Goal: Communication & Community: Answer question/provide support

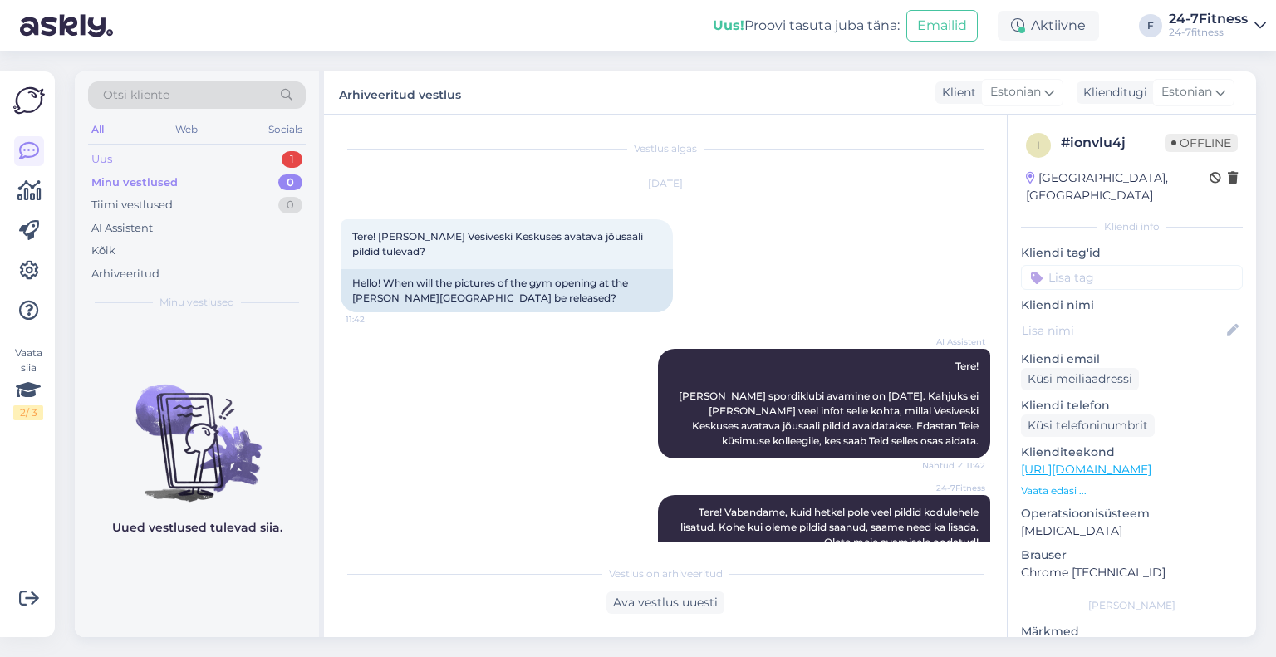
scroll to position [203, 0]
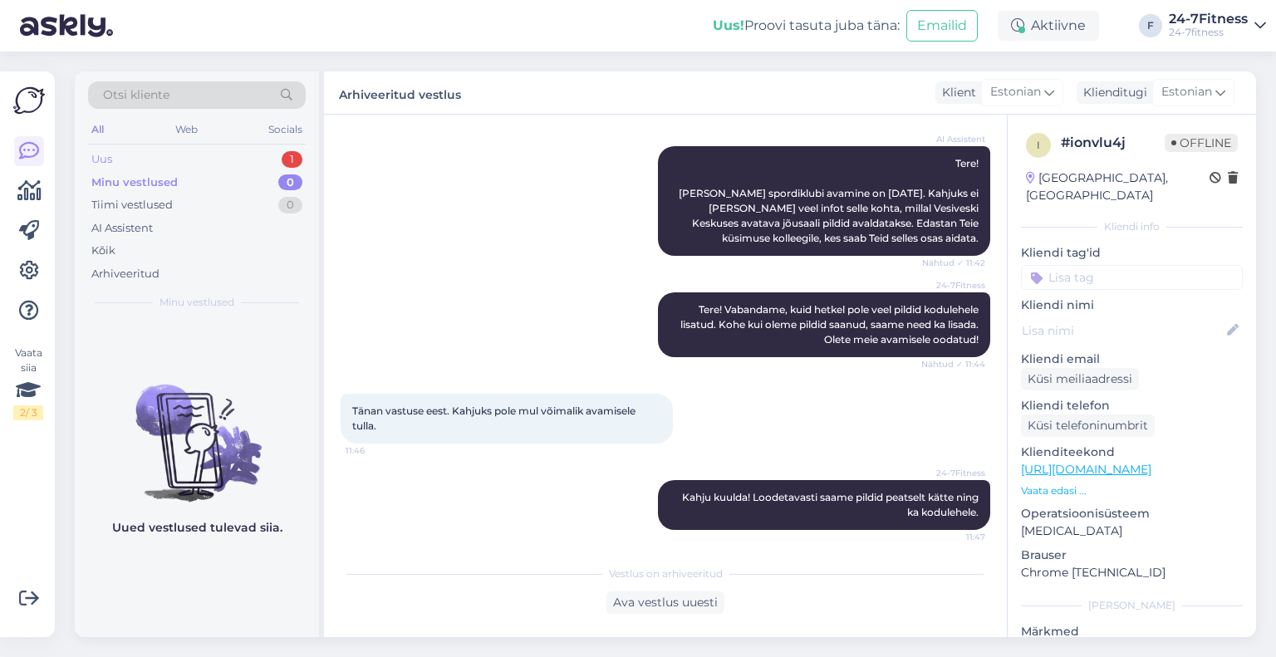
click at [164, 164] on div "Uus 1" at bounding box center [197, 159] width 218 height 23
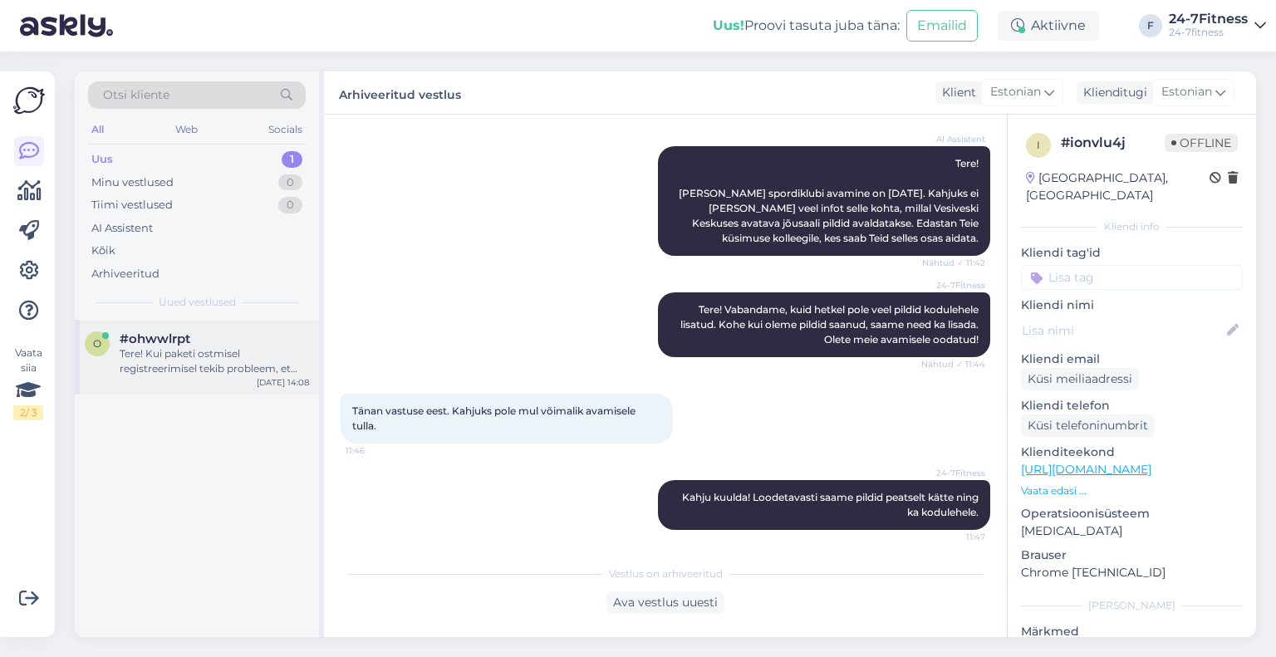
click at [158, 372] on div "Tere! Kui paketi ostmisel registreerimisel tekib probleem, et süsteem palub sis…" at bounding box center [214, 361] width 189 height 30
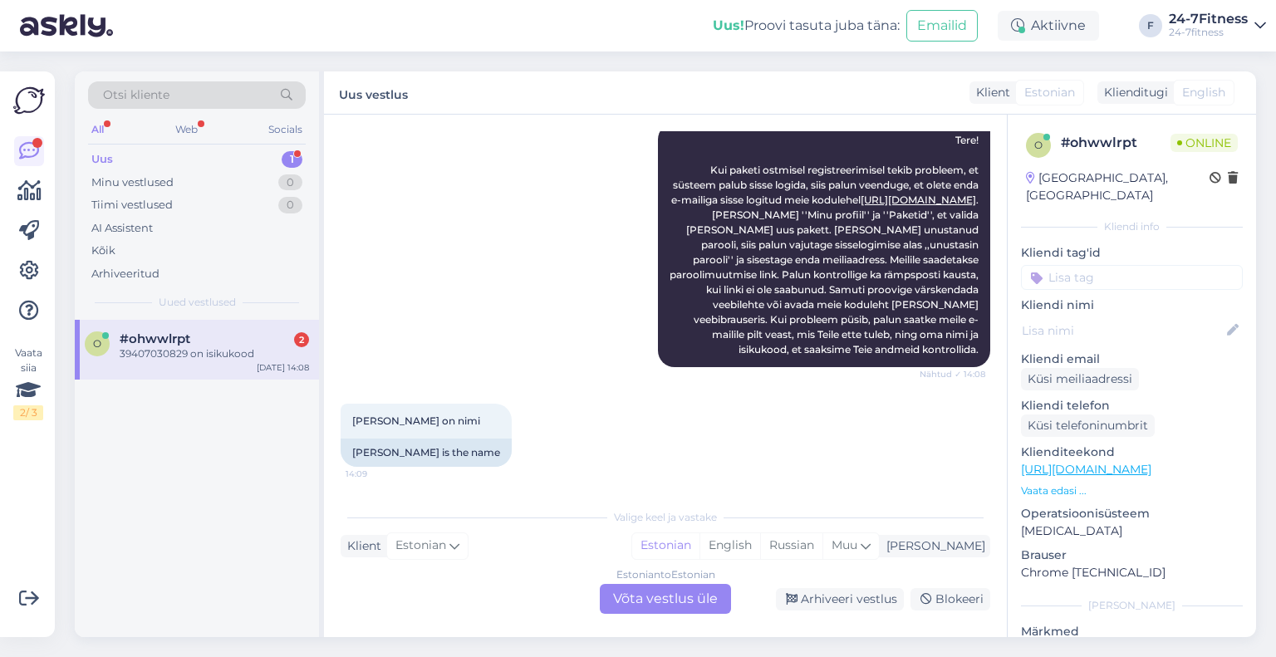
scroll to position [326, 0]
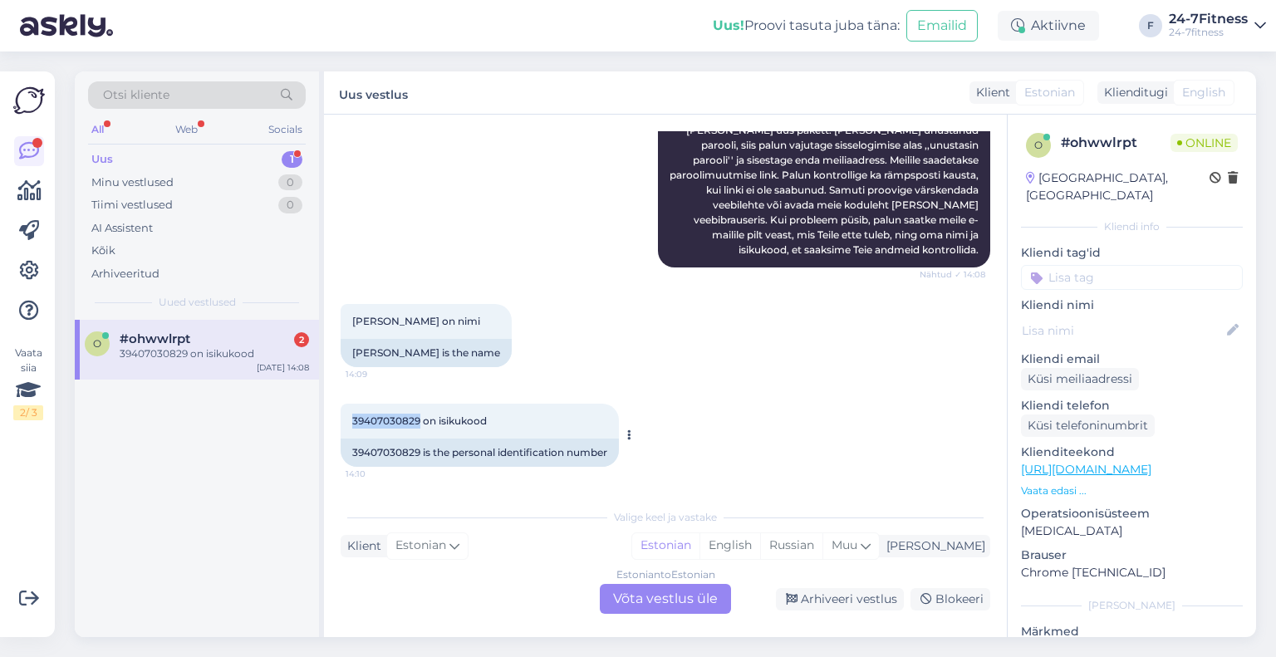
drag, startPoint x: 419, startPoint y: 421, endPoint x: 349, endPoint y: 424, distance: 69.8
click at [349, 424] on div "39407030829 on isikukood 14:10" at bounding box center [480, 421] width 278 height 35
copy span "39407030829"
click at [638, 591] on div "Estonian to Estonian Võta vestlus üle" at bounding box center [665, 599] width 131 height 30
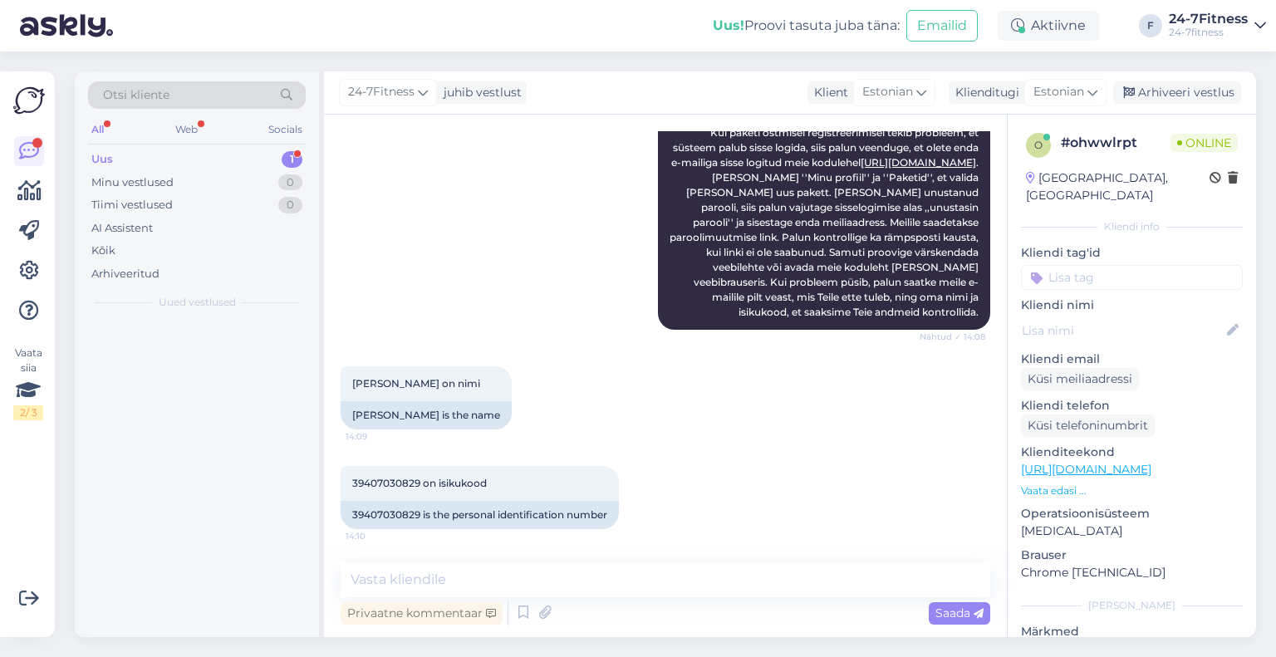
scroll to position [262, 0]
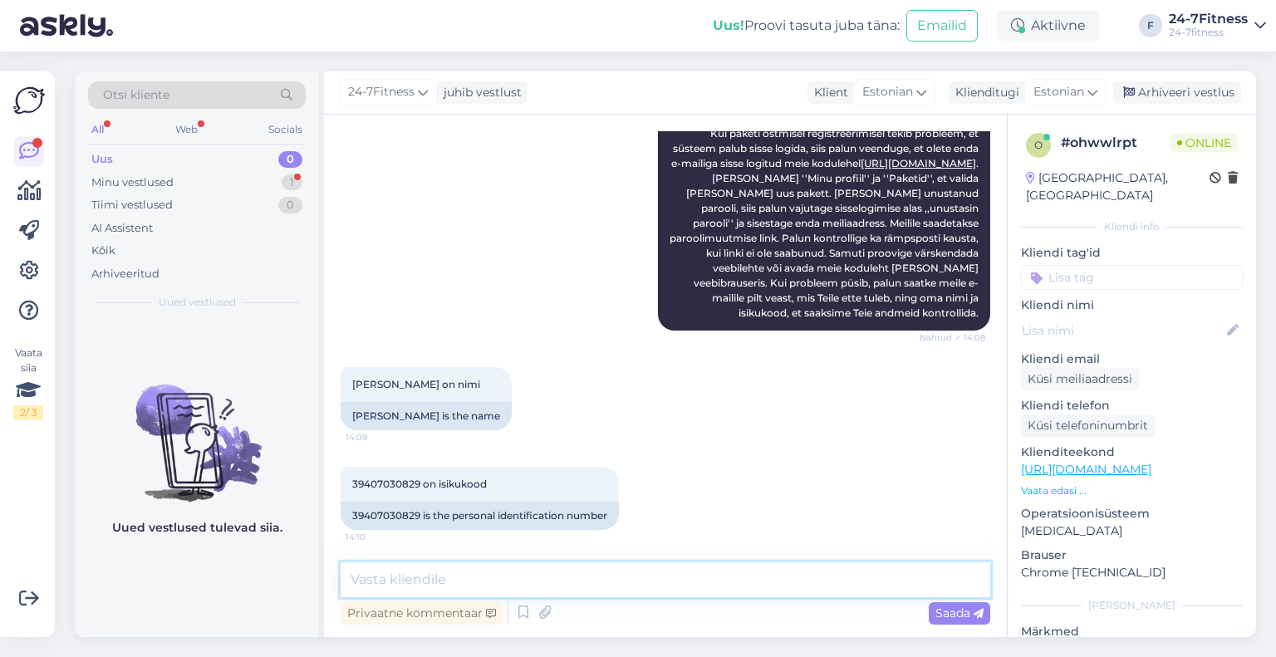
click at [453, 571] on textarea at bounding box center [665, 579] width 649 height 35
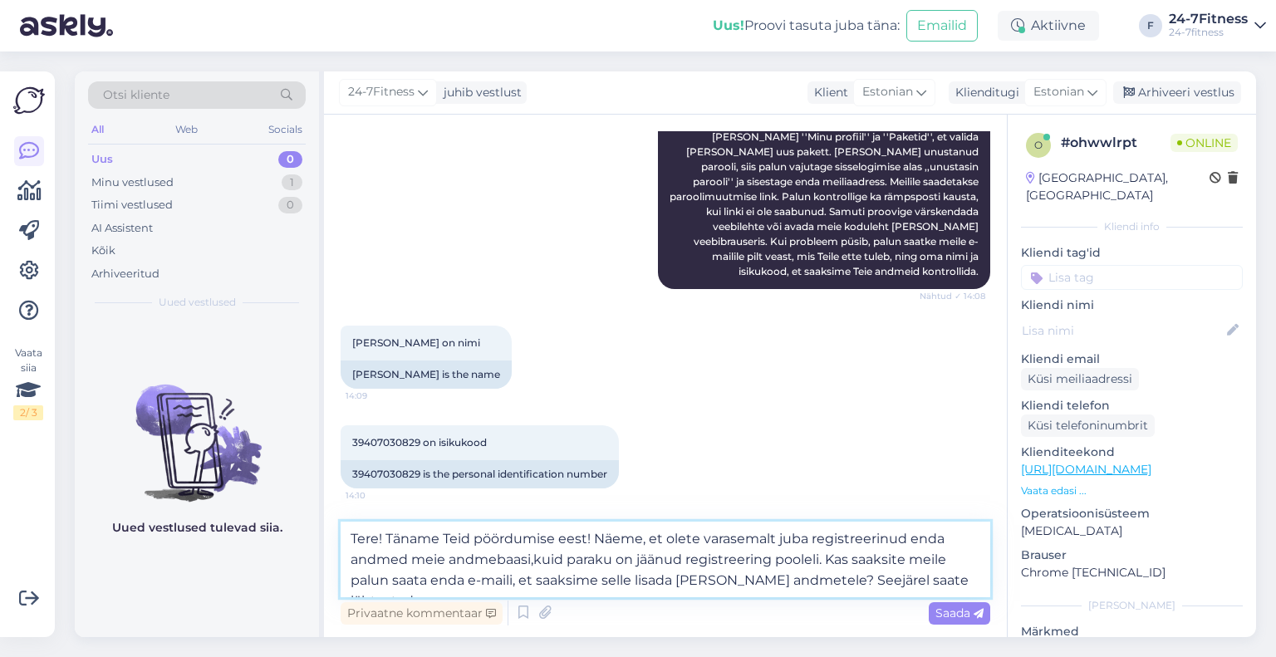
scroll to position [325, 0]
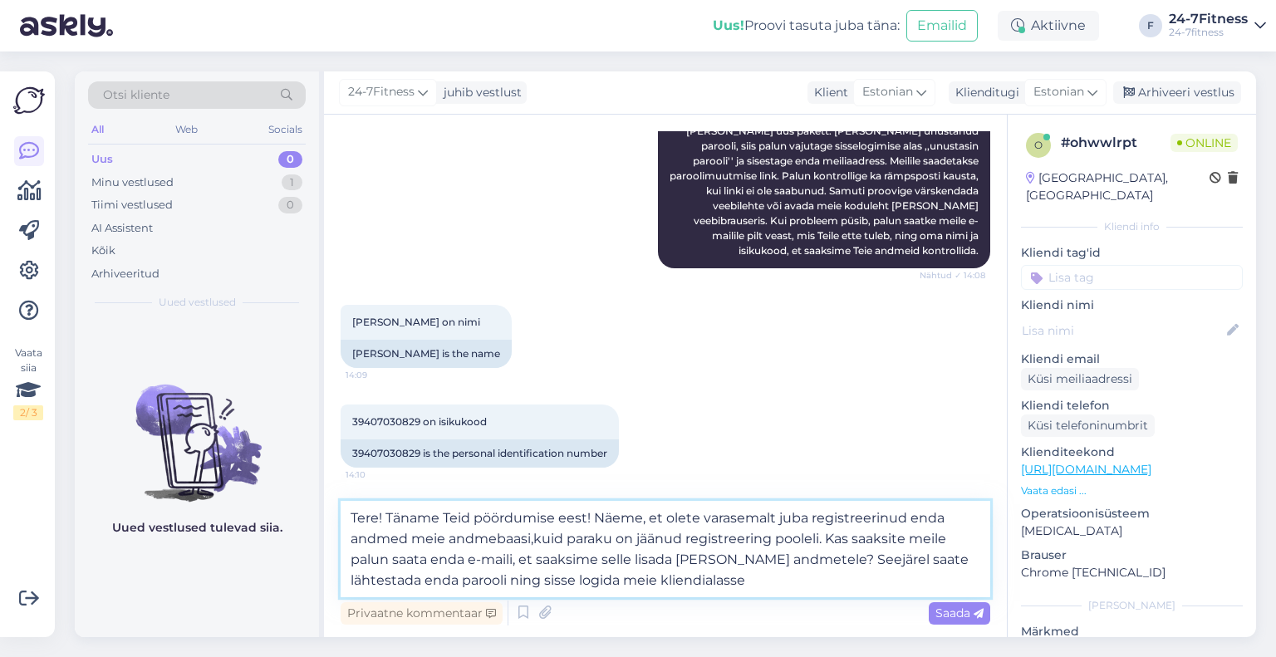
type textarea "Tere! Täname Teid pöördumise eest! Näeme, et olete varasemalt juba registreerin…"
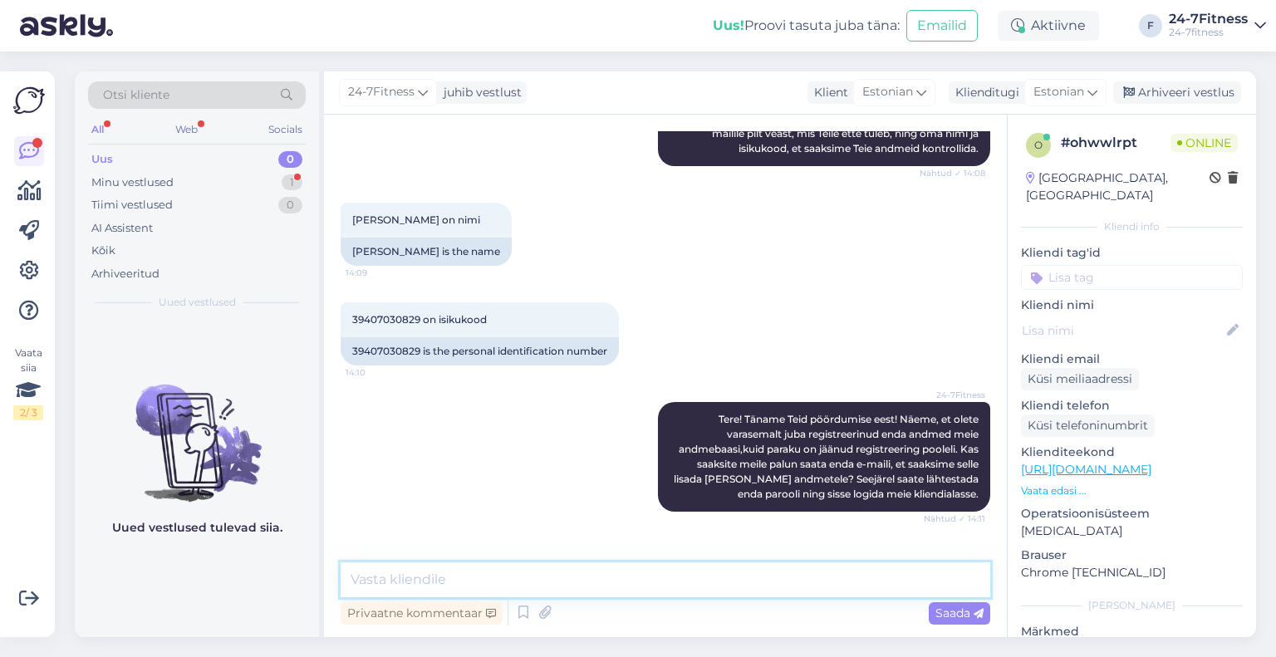
scroll to position [480, 0]
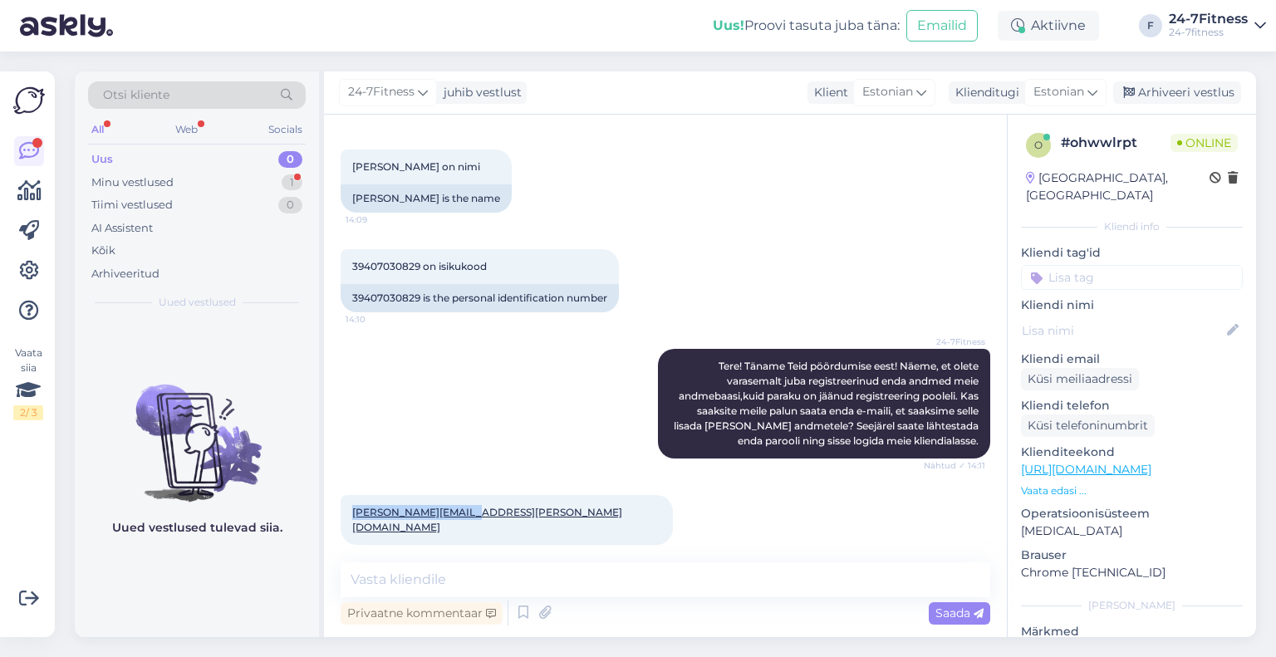
drag, startPoint x: 461, startPoint y: 512, endPoint x: 340, endPoint y: 517, distance: 121.3
click at [341, 517] on div "[PERSON_NAME][EMAIL_ADDRESS][PERSON_NAME][DOMAIN_NAME] 14:12" at bounding box center [507, 520] width 332 height 50
copy link "[PERSON_NAME][EMAIL_ADDRESS][PERSON_NAME][DOMAIN_NAME]"
click at [547, 574] on textarea at bounding box center [665, 579] width 649 height 35
type textarea "T"
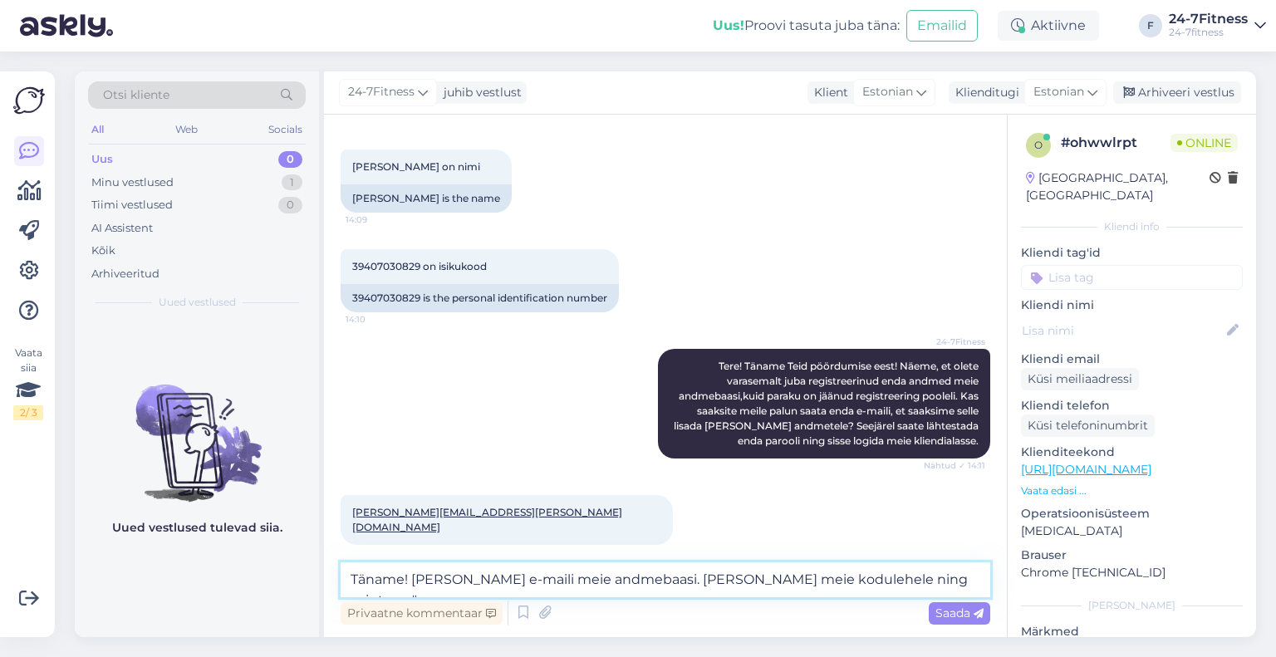
scroll to position [498, 0]
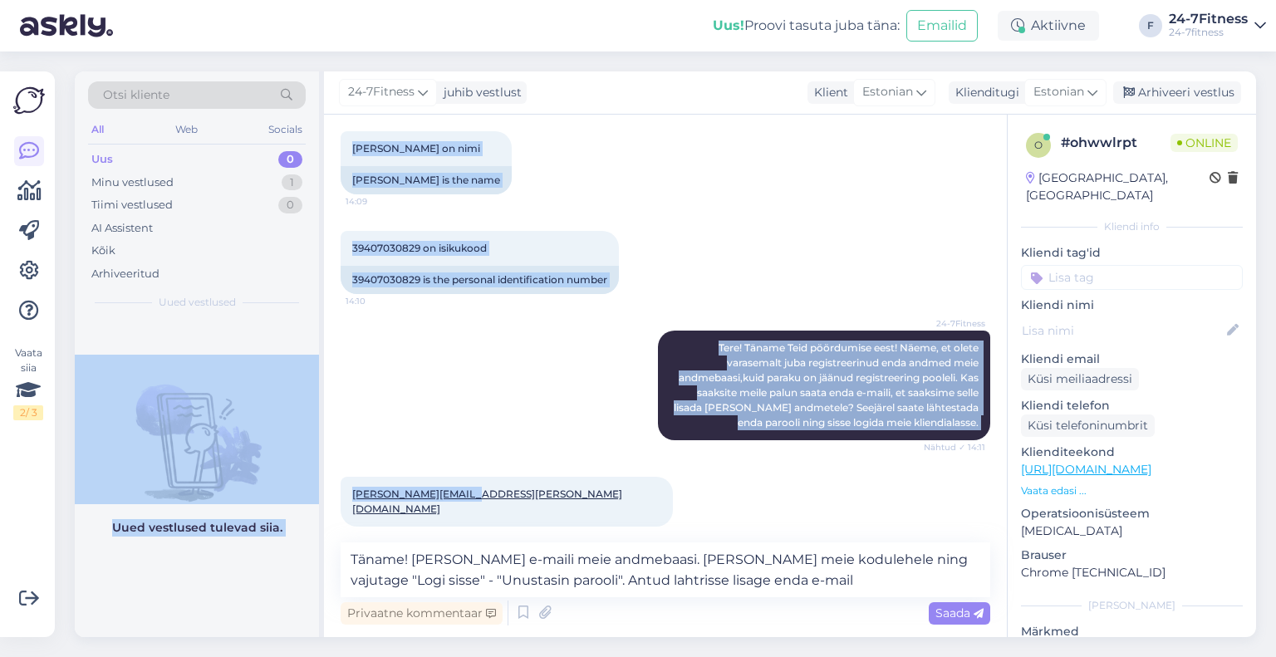
drag, startPoint x: 459, startPoint y: 494, endPoint x: 319, endPoint y: 491, distance: 140.4
click at [319, 491] on div "Otsi kliente All Web Socials Uus 0 Minu vestlused 1 Tiimi vestlused 0 AI Assist…" at bounding box center [665, 354] width 1181 height 566
click at [319, 491] on div "Otsi kliente All Web Socials Uus 0 Minu vestlused 1 Tiimi vestlused 0 AI Assist…" at bounding box center [199, 354] width 249 height 566
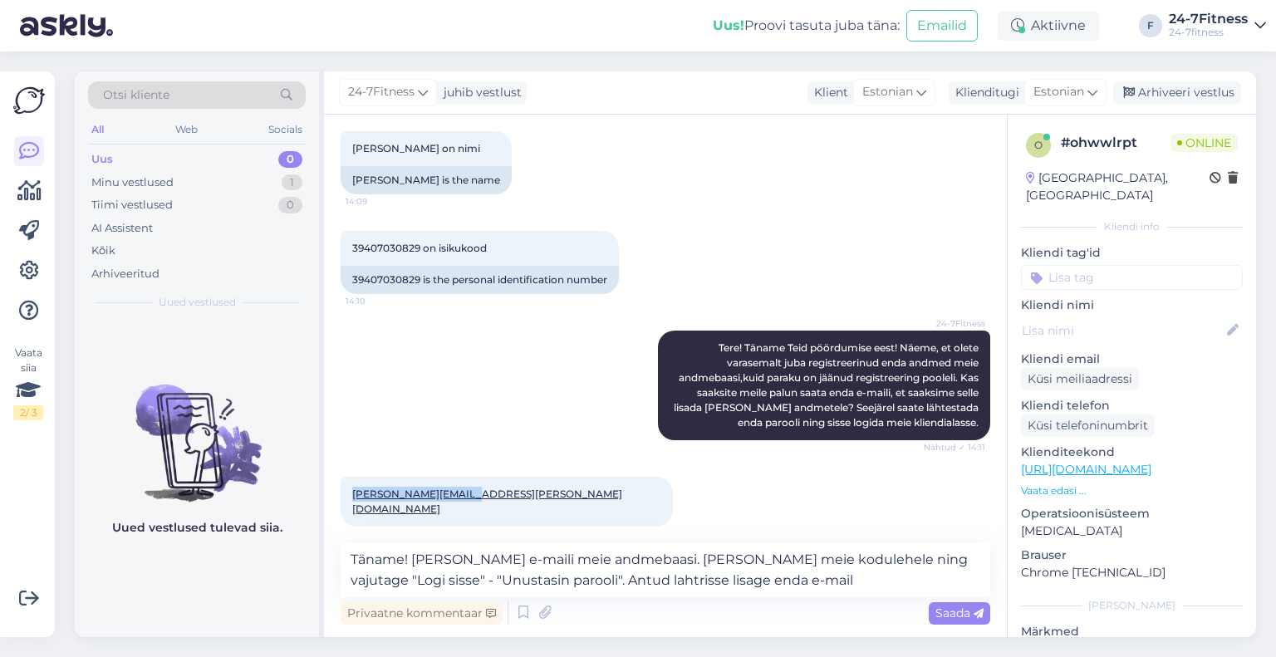
drag, startPoint x: 349, startPoint y: 494, endPoint x: 465, endPoint y: 494, distance: 116.3
click at [465, 494] on div "[PERSON_NAME][EMAIL_ADDRESS][PERSON_NAME][DOMAIN_NAME] 14:12" at bounding box center [507, 502] width 332 height 50
copy link "[PERSON_NAME][EMAIL_ADDRESS][PERSON_NAME][DOMAIN_NAME]"
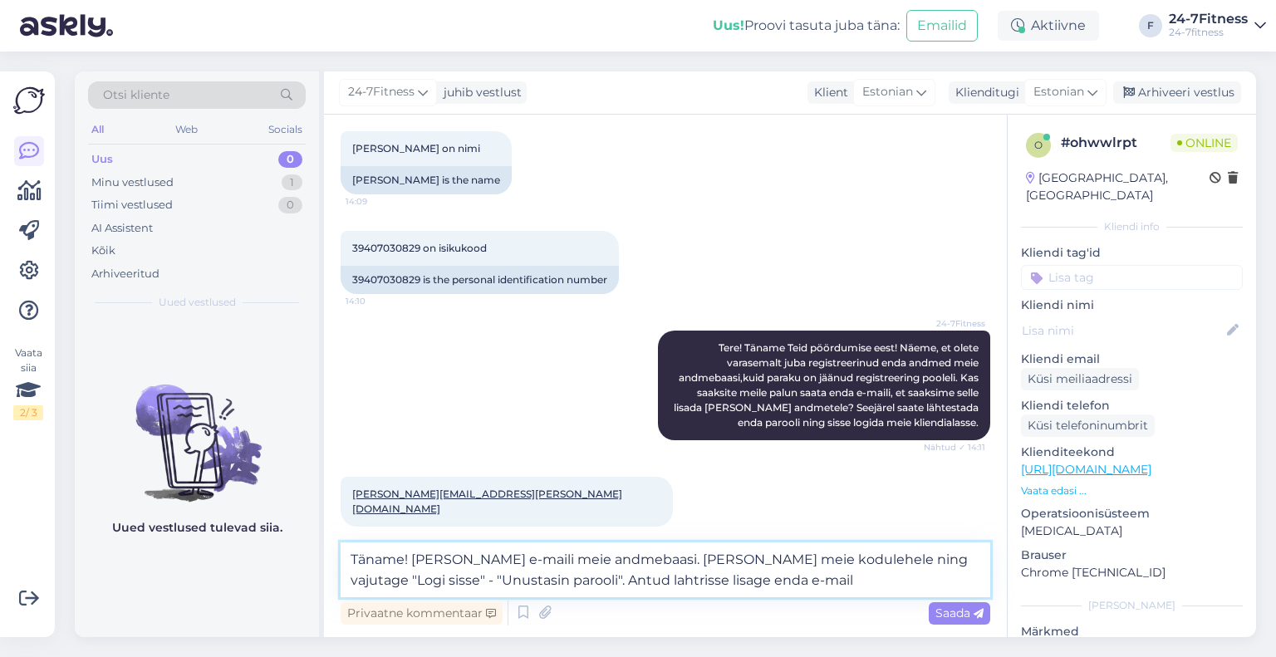
click at [830, 589] on textarea "Täname! [PERSON_NAME] e-maili meie andmebaasi. [PERSON_NAME] meie kodulehele ni…" at bounding box center [665, 569] width 649 height 55
paste textarea "[PERSON_NAME][EMAIL_ADDRESS][PERSON_NAME][DOMAIN_NAME]"
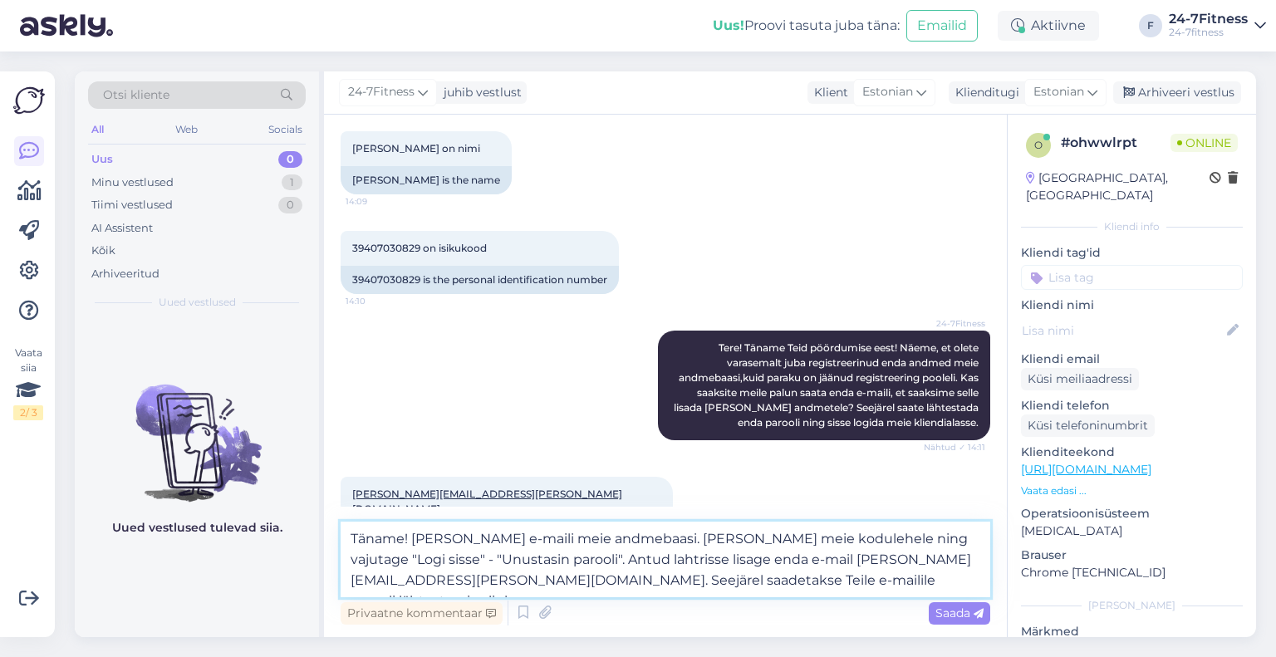
type textarea "Täname! [PERSON_NAME] e-maili meie andmebaasi. [PERSON_NAME] meie kodulehele ni…"
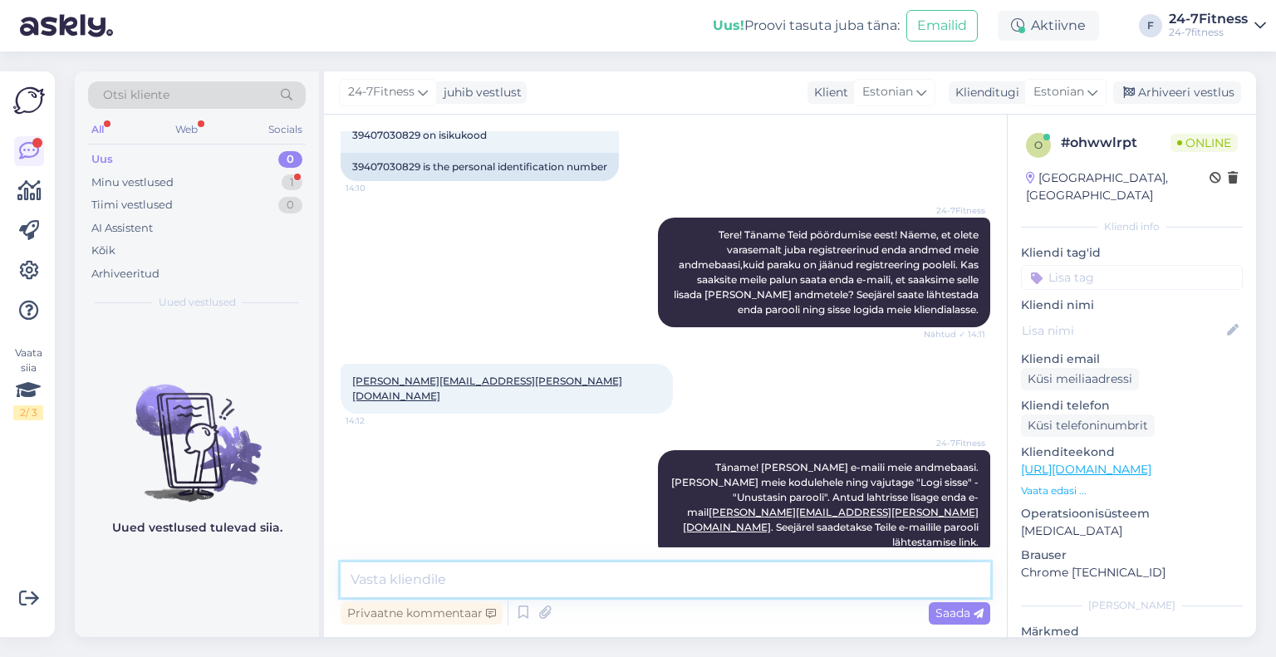
scroll to position [683, 0]
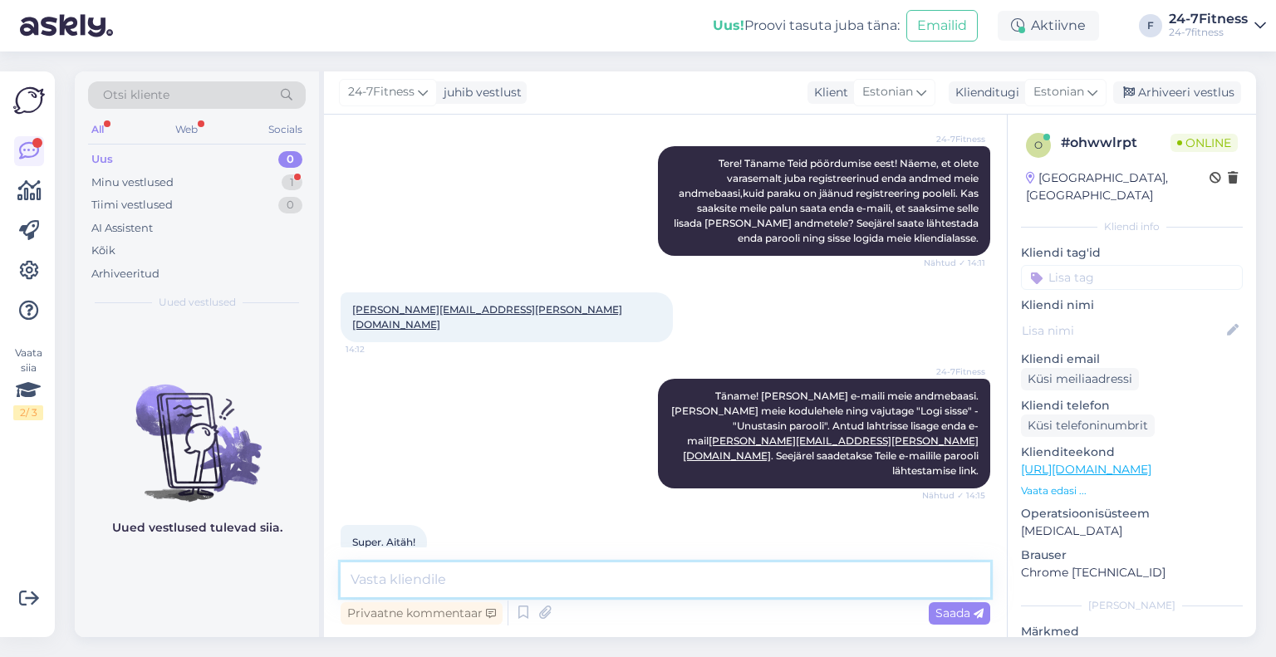
click at [525, 576] on textarea at bounding box center [665, 579] width 649 height 35
type textarea "Probleemide korral andke meile teada [PERSON_NAME] [PERSON_NAME] abistada!"
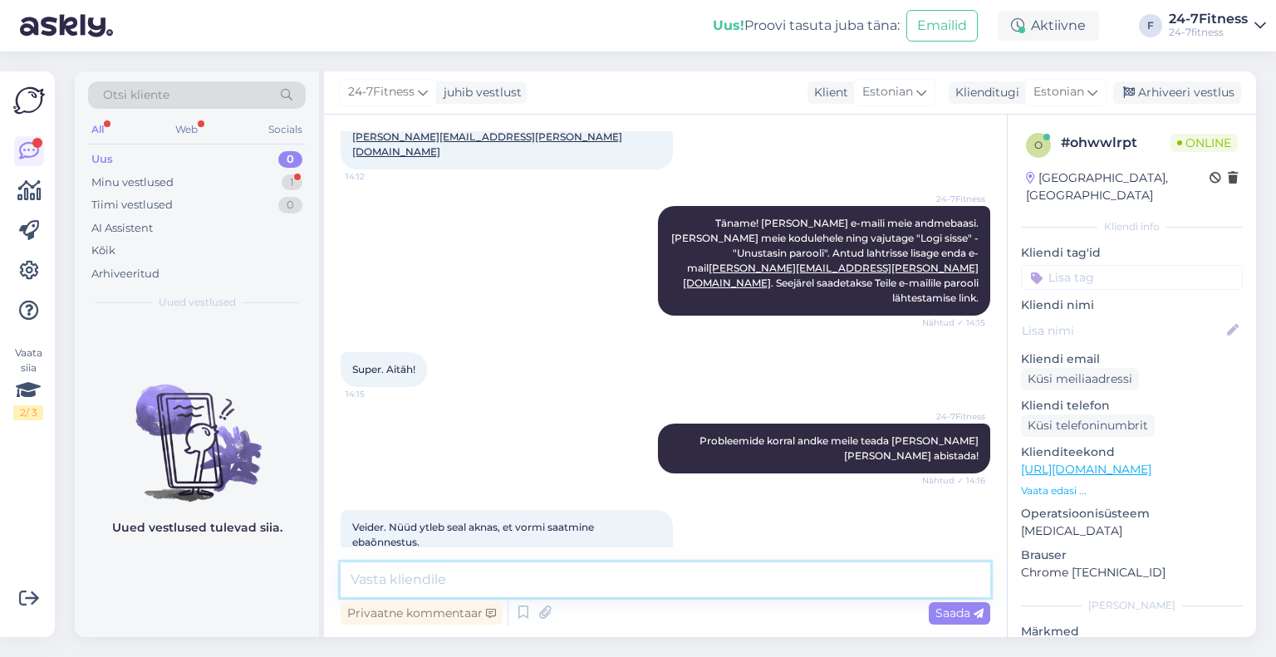
scroll to position [772, 0]
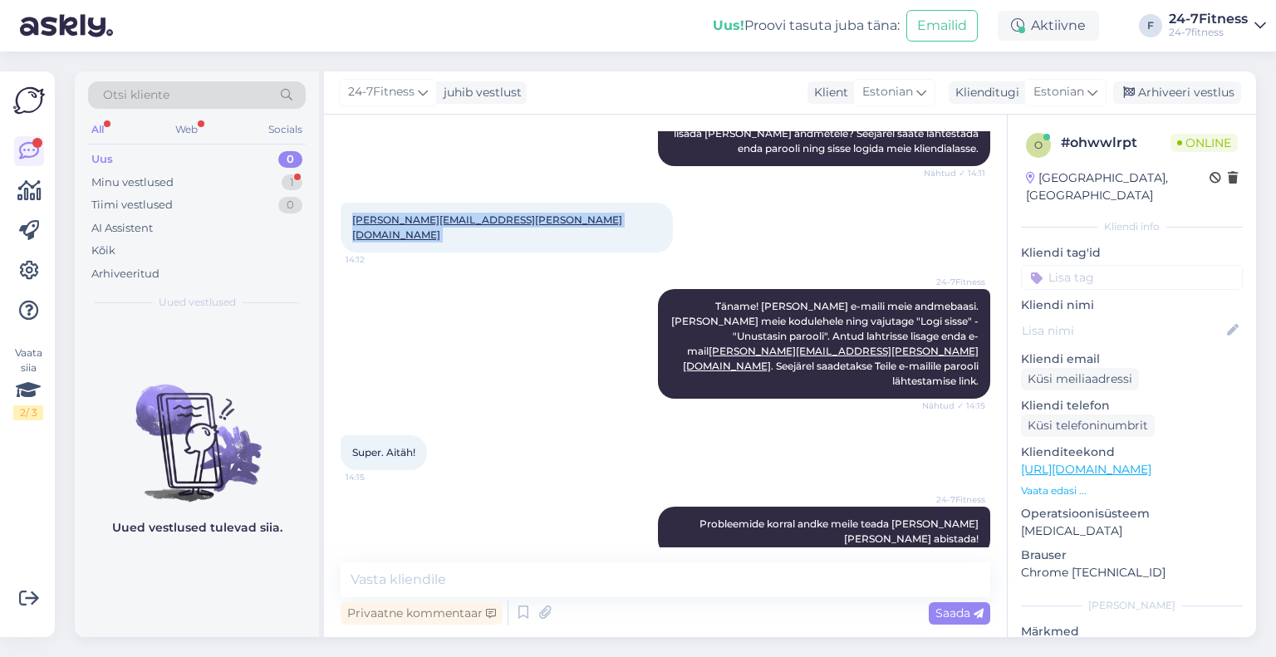
drag, startPoint x: 347, startPoint y: 216, endPoint x: 468, endPoint y: 232, distance: 122.3
click at [468, 232] on div "[PERSON_NAME][EMAIL_ADDRESS][PERSON_NAME][DOMAIN_NAME] 14:12" at bounding box center [507, 228] width 332 height 50
copy div "[PERSON_NAME][EMAIL_ADDRESS][PERSON_NAME][DOMAIN_NAME] 14:12"
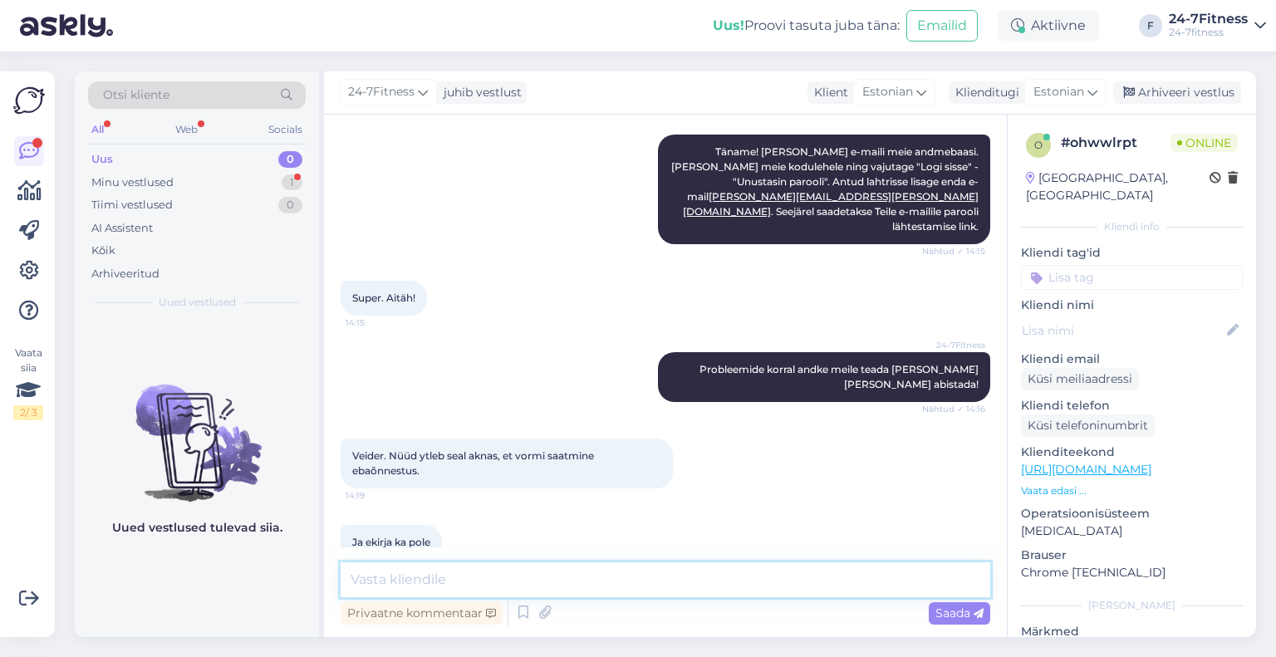
click at [453, 572] on textarea at bounding box center [665, 579] width 649 height 35
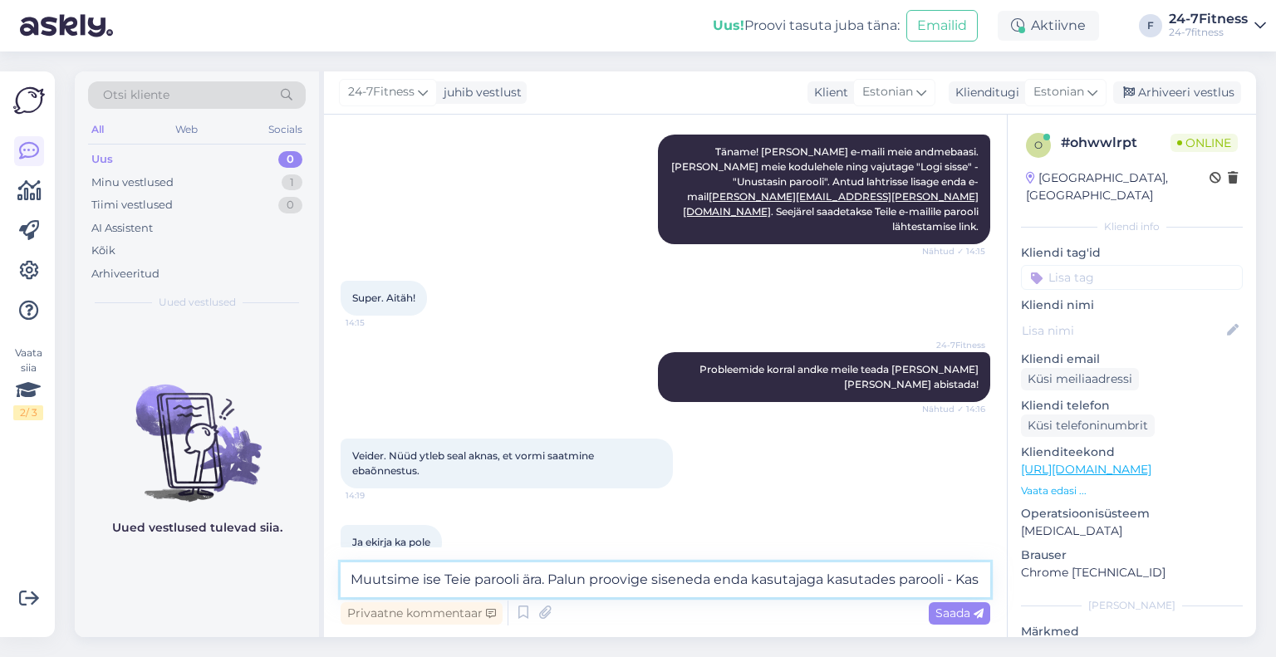
scroll to position [945, 0]
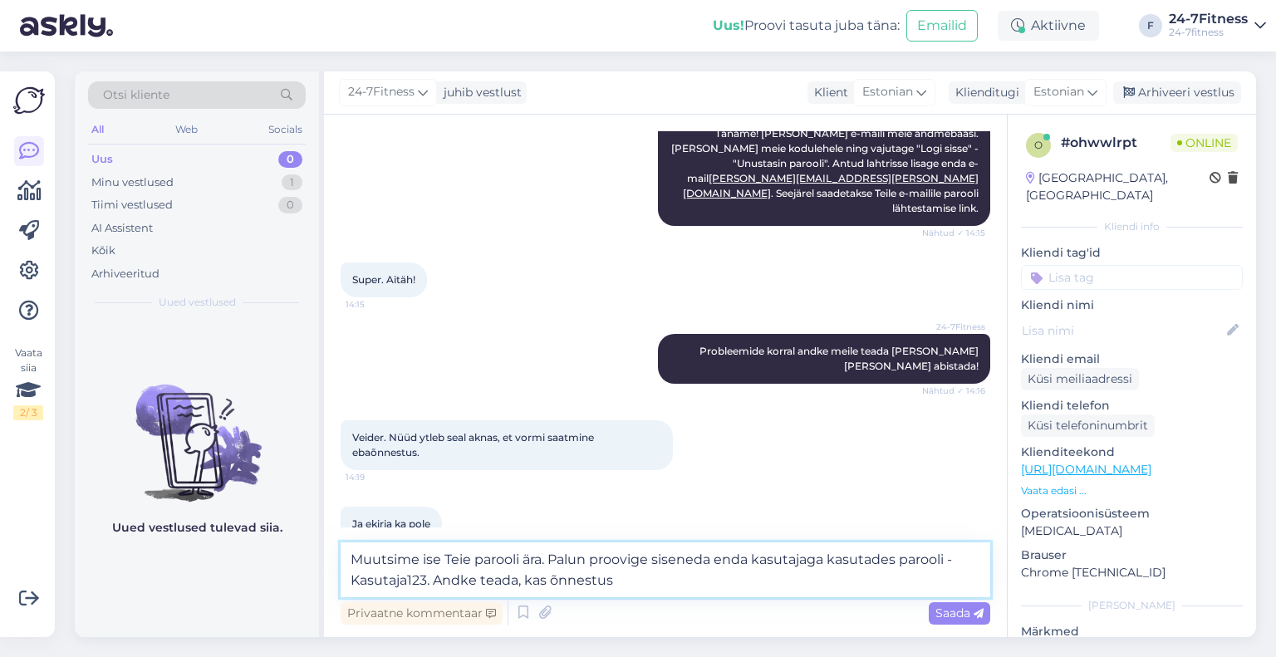
type textarea "Muutsime ise Teie parooli ära. Palun proovige siseneda enda kasutajaga kasutade…"
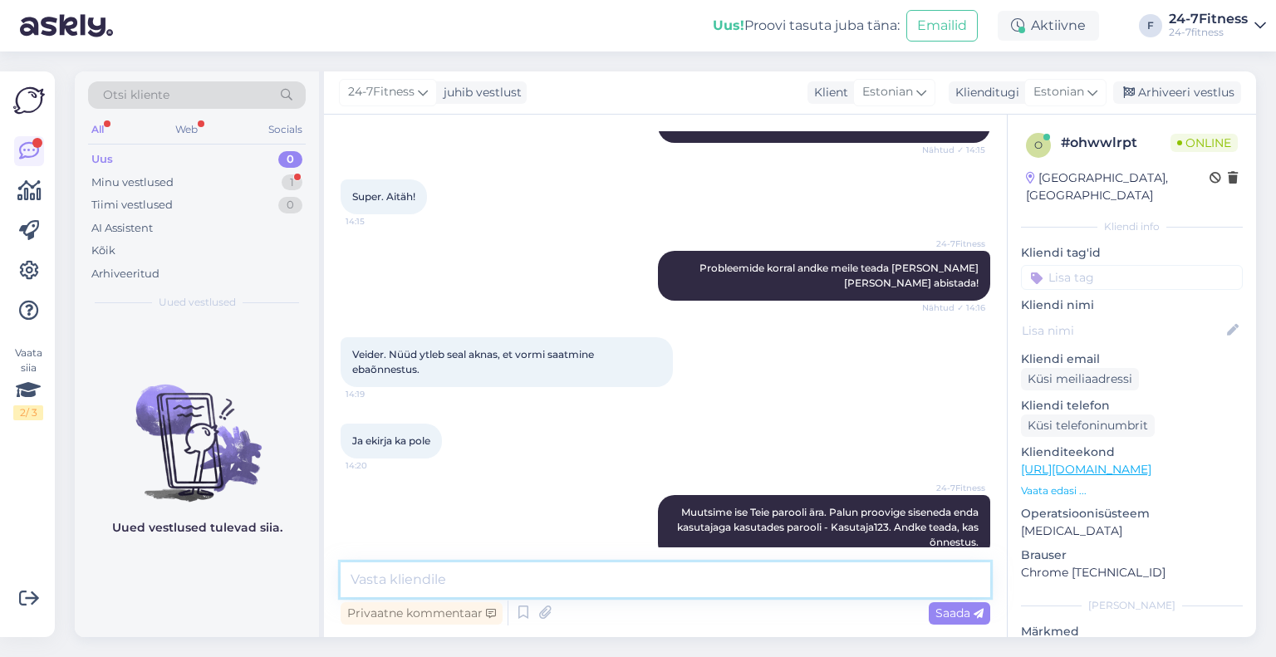
scroll to position [1100, 0]
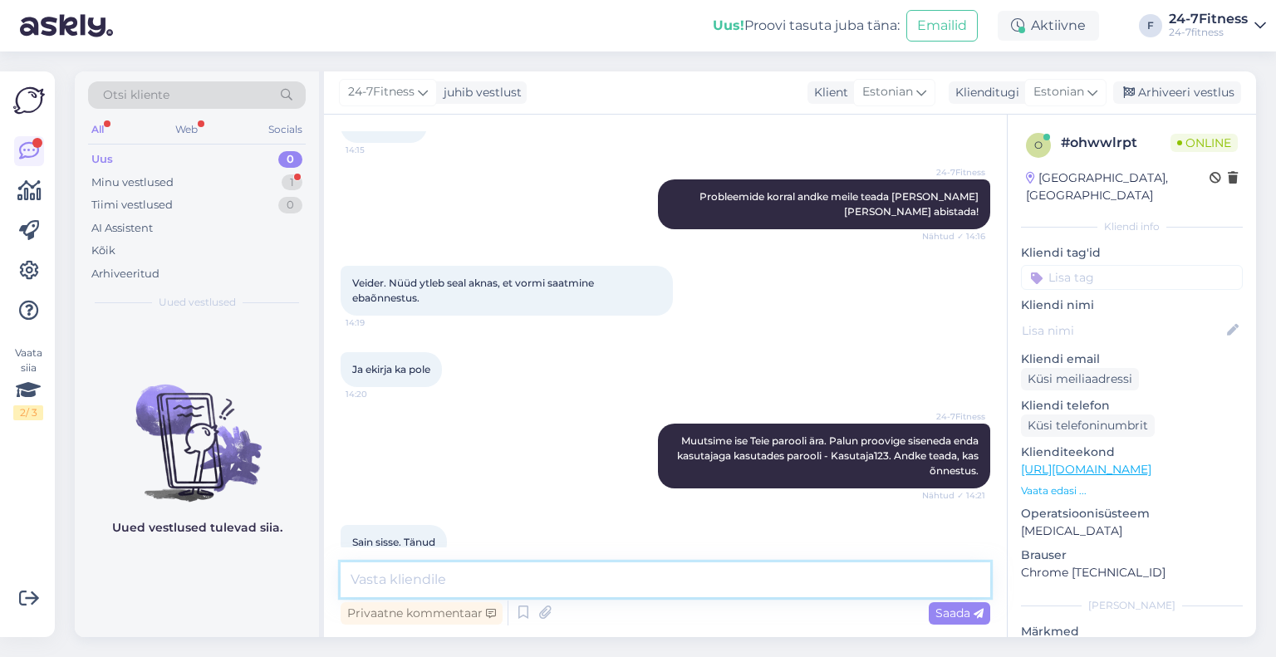
click at [494, 578] on textarea at bounding box center [665, 579] width 649 height 35
type textarea "Rõõm kuulda! Soovi korral saate parooli ise ära vahetada."
